Goal: Task Accomplishment & Management: Complete application form

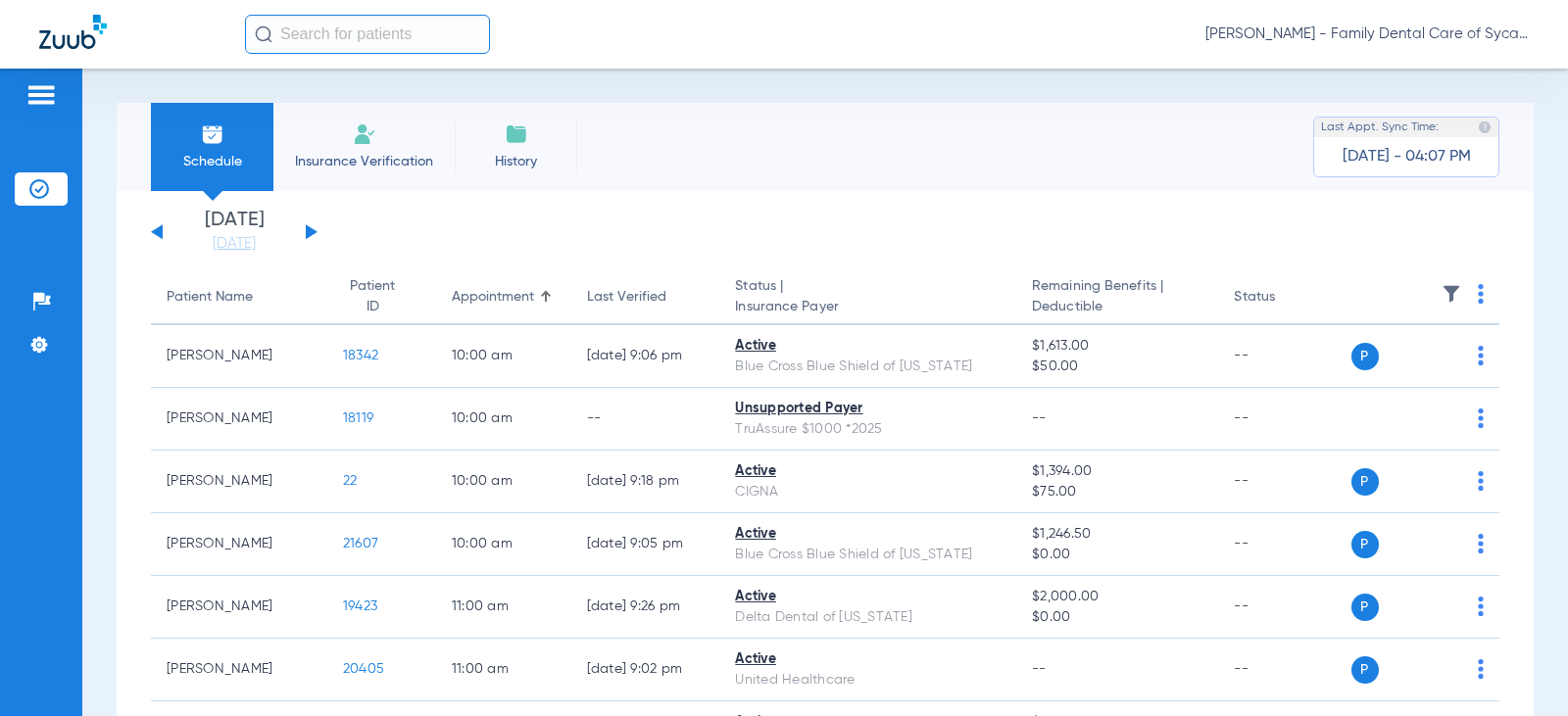
click at [371, 147] on li "Insurance Verification" at bounding box center [364, 146] width 181 height 89
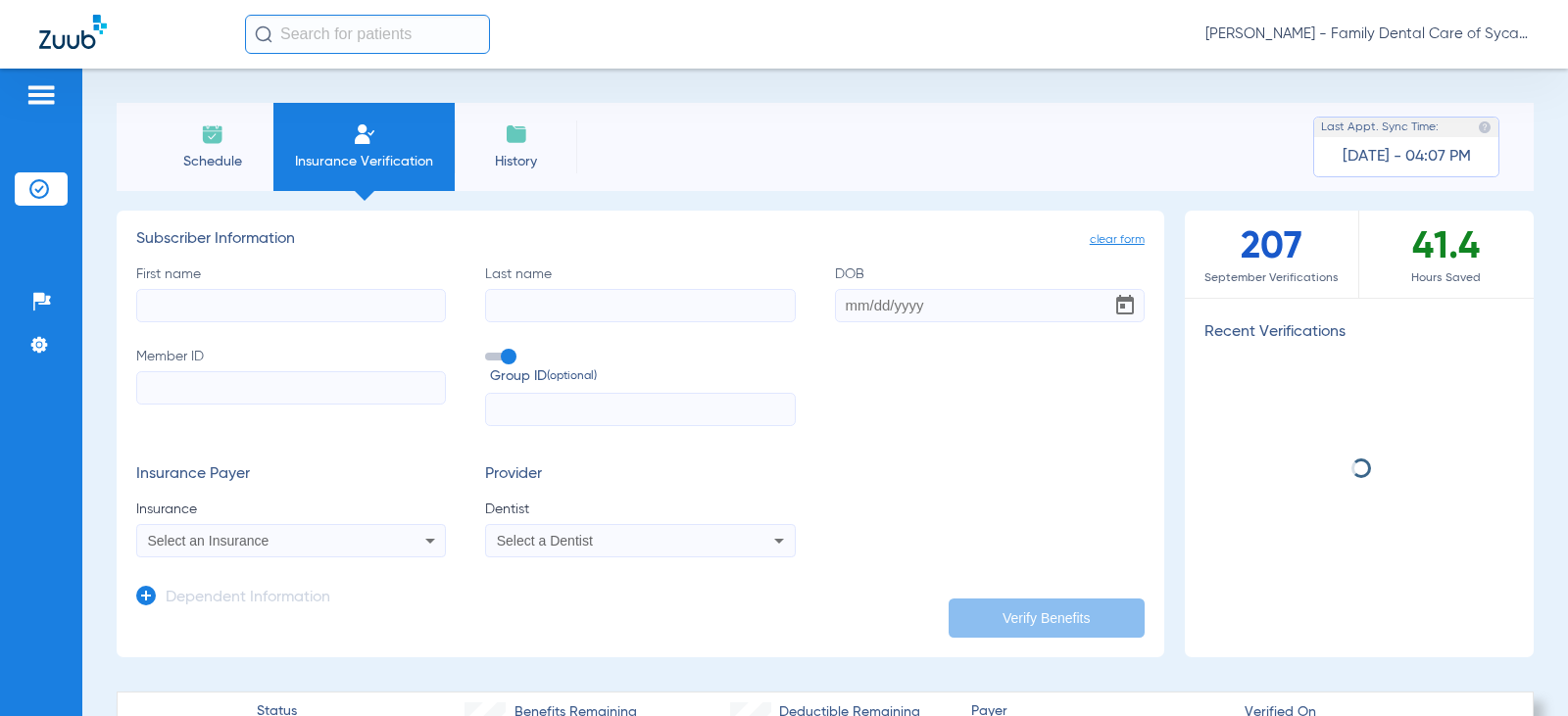
click at [236, 295] on input "First name" at bounding box center [291, 305] width 310 height 33
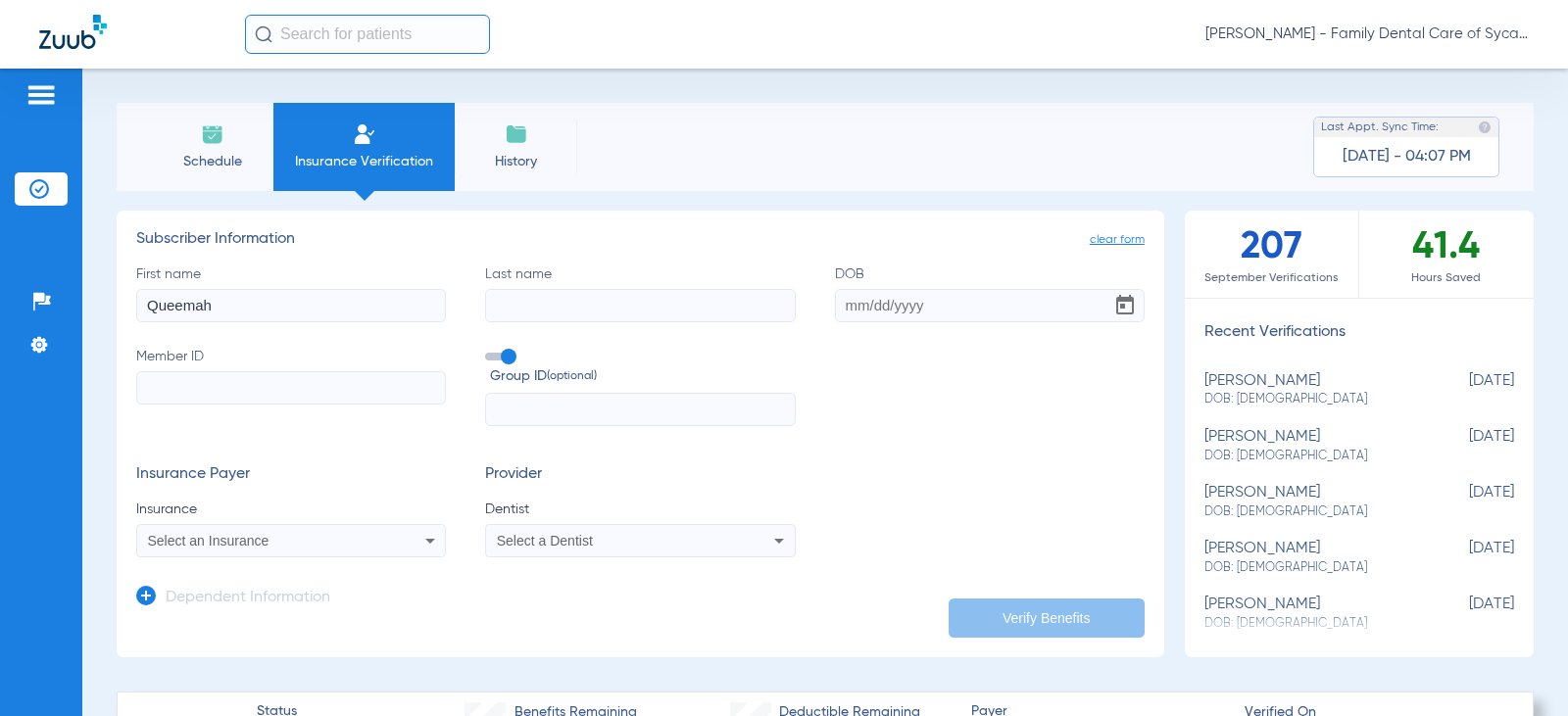
type input "Queemah"
type input "Monneh"
click at [885, 308] on input "DOB Required" at bounding box center [989, 305] width 310 height 33
type input "[DATE]"
click at [258, 369] on label "Member ID" at bounding box center [291, 386] width 310 height 81
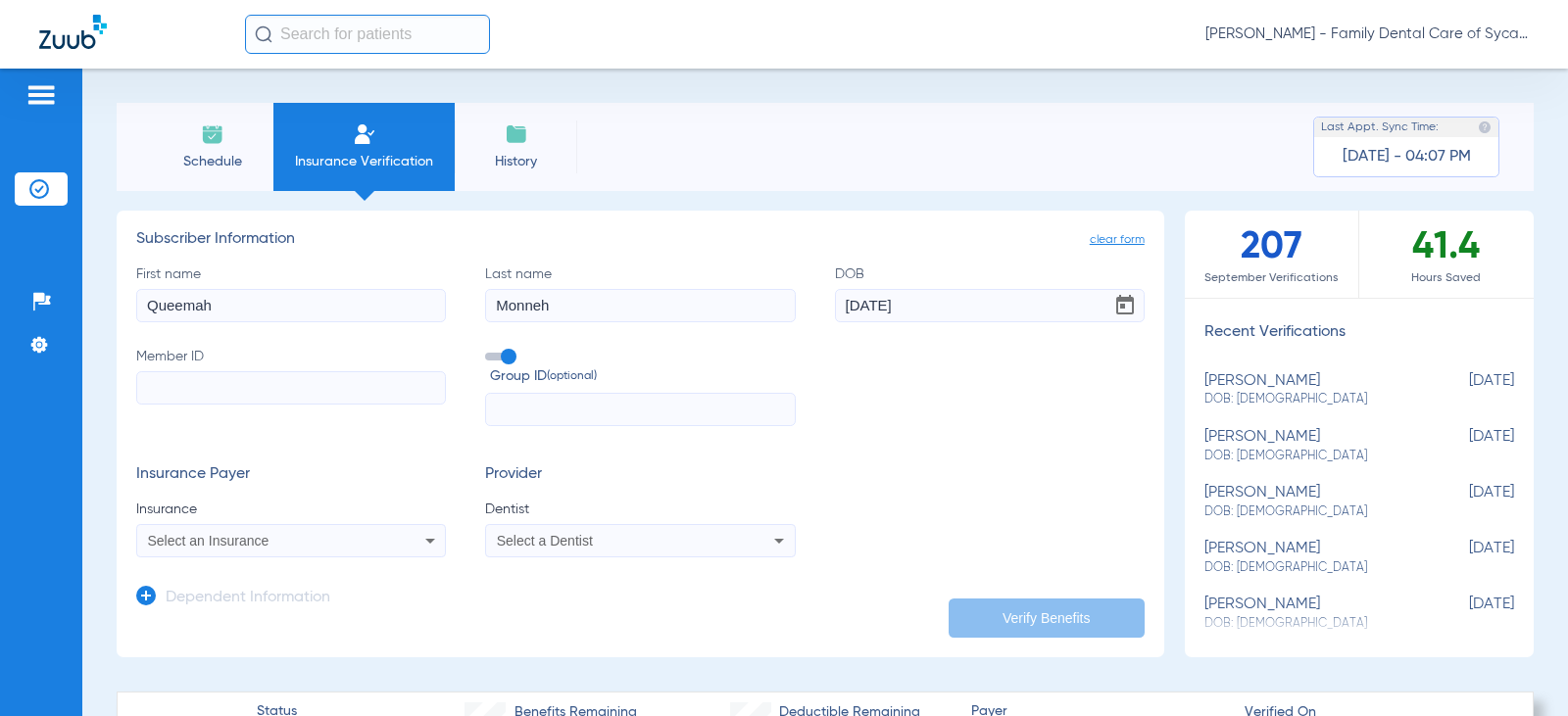
click at [258, 371] on input "Member ID" at bounding box center [291, 387] width 310 height 33
click at [237, 392] on input "Member ID" at bounding box center [291, 387] width 310 height 33
click at [192, 387] on input "Member ID Required" at bounding box center [291, 387] width 310 height 33
type input "941809266"
click at [288, 546] on div "Select an Insurance" at bounding box center [263, 541] width 230 height 14
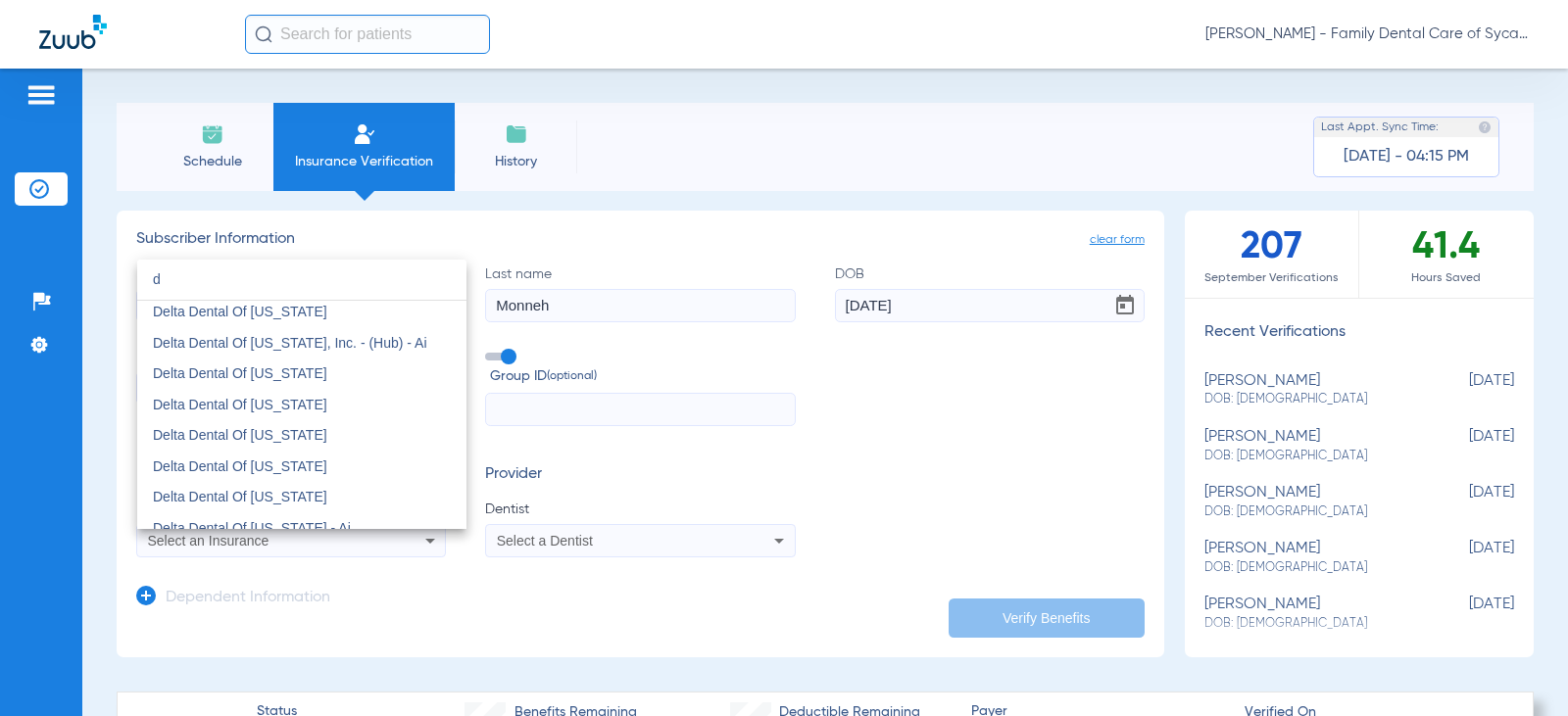
scroll to position [3233, 0]
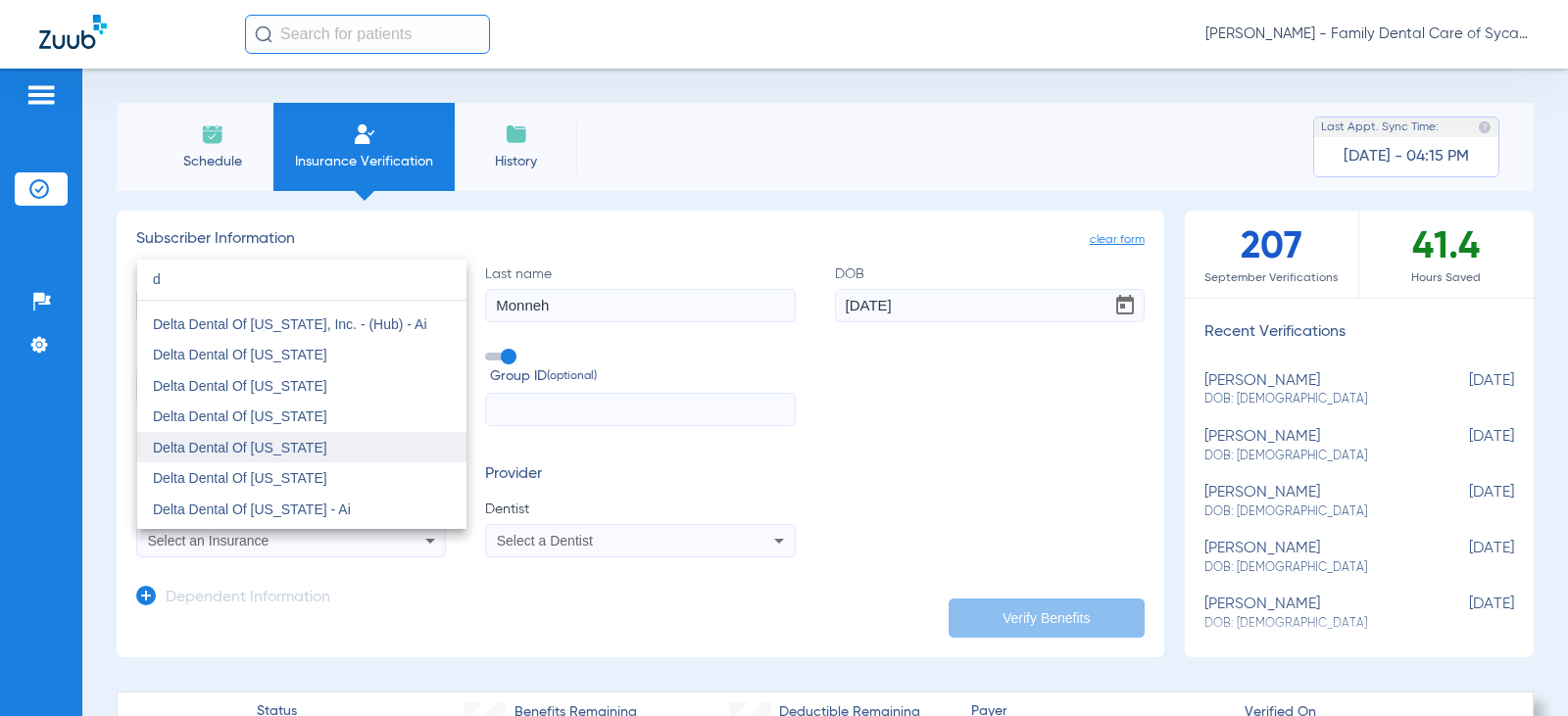
type input "d"
click at [300, 449] on span "Delta Dental Of [US_STATE]" at bounding box center [239, 448] width 174 height 16
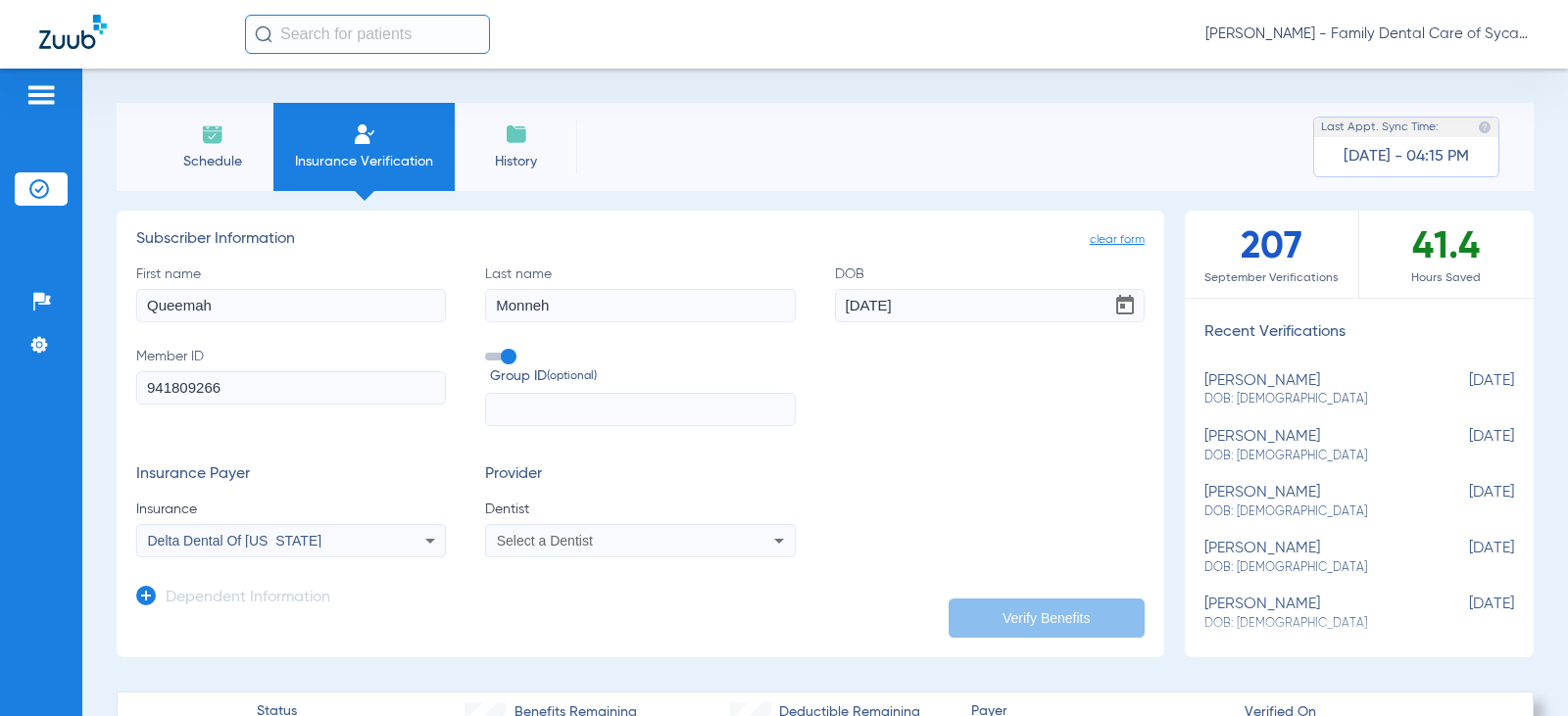
click at [557, 542] on span "Select a Dentist" at bounding box center [545, 541] width 96 height 16
type input "tej"
click at [564, 522] on mat-option "[PERSON_NAME] 1457918716" at bounding box center [648, 514] width 330 height 31
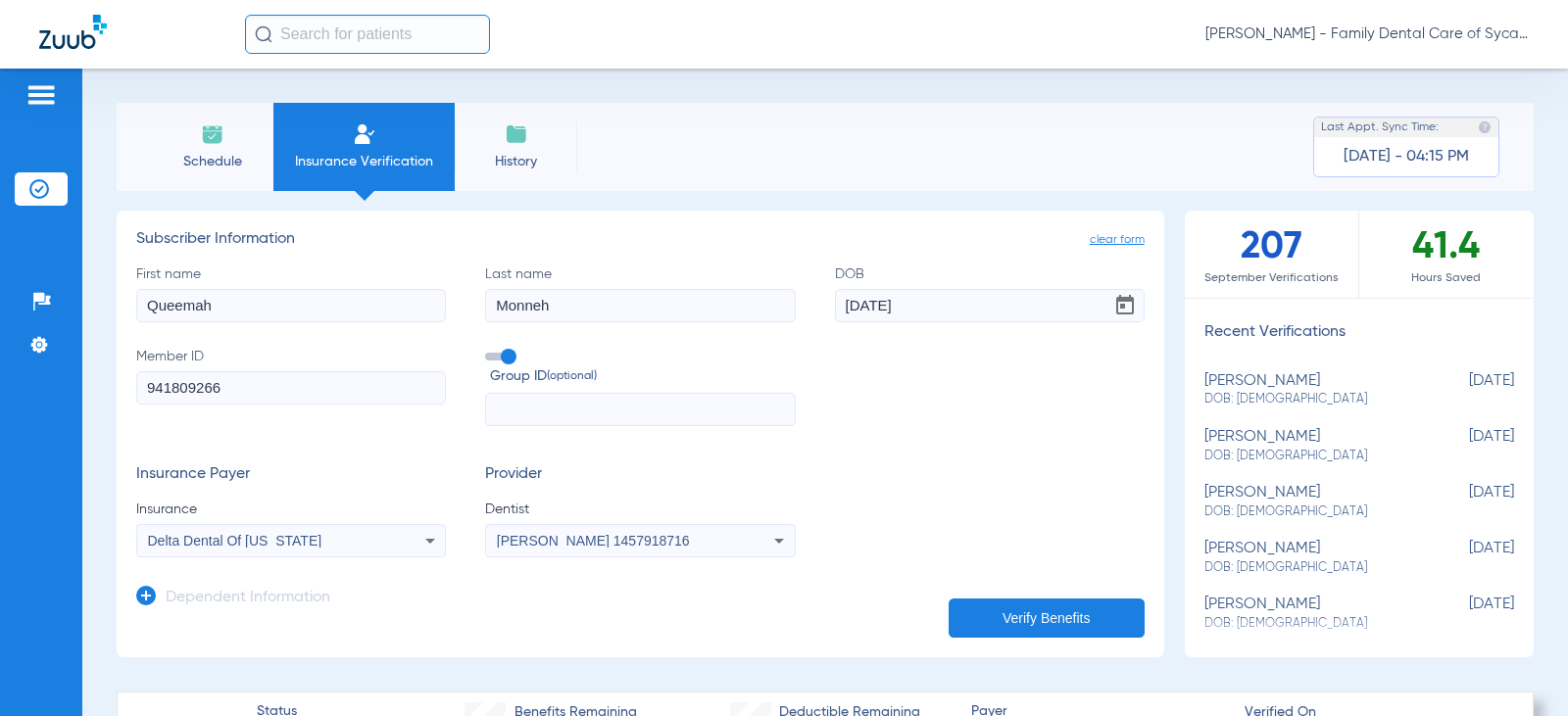
click at [1036, 625] on button "Verify Benefits" at bounding box center [1046, 617] width 196 height 39
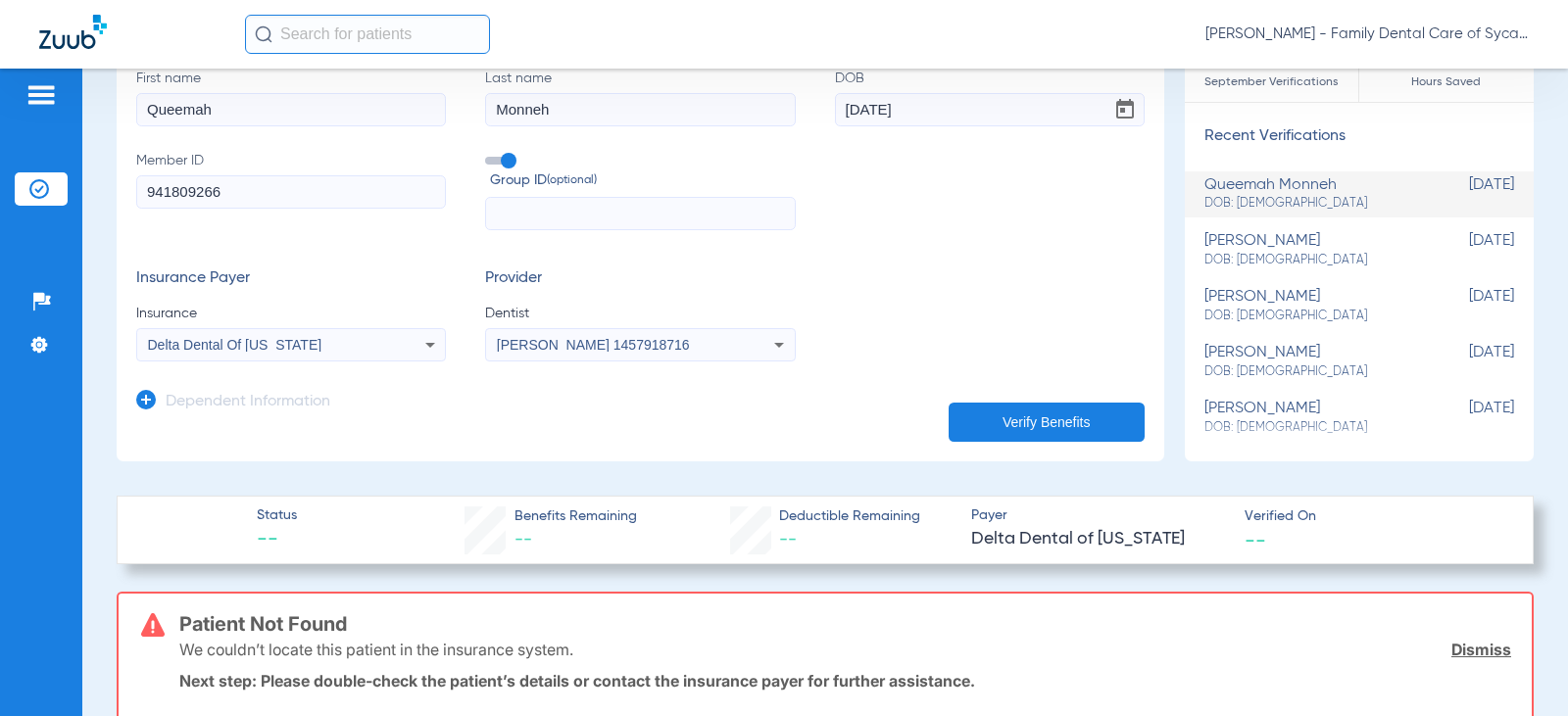
scroll to position [0, 0]
